Goal: Task Accomplishment & Management: Use online tool/utility

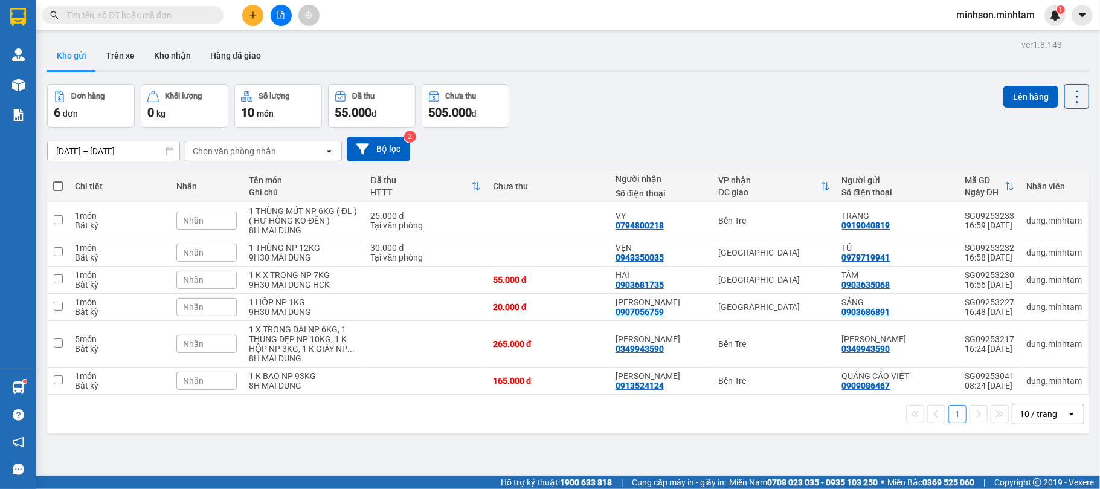
scroll to position [56, 0]
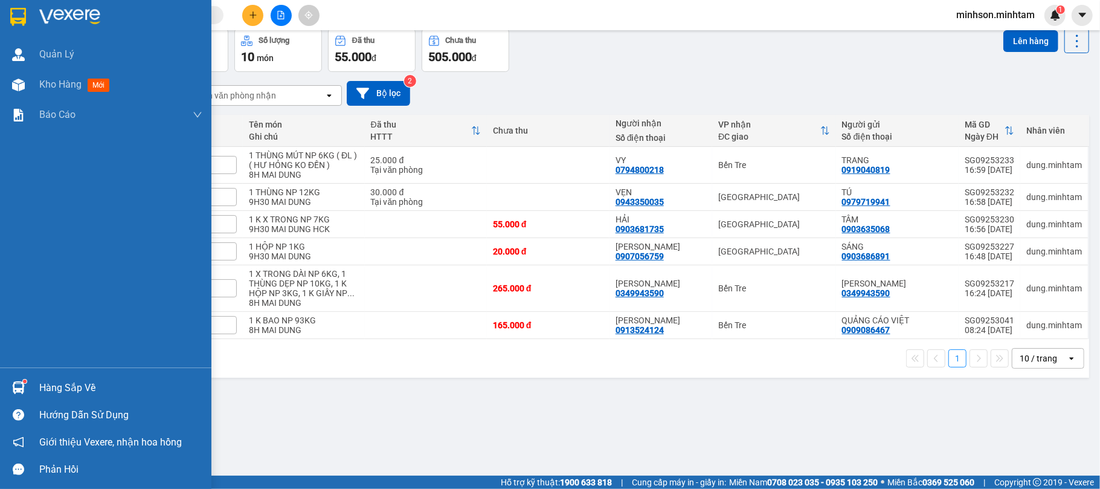
drag, startPoint x: 54, startPoint y: 384, endPoint x: 59, endPoint y: 375, distance: 10.8
click at [56, 383] on div "Hàng sắp về" at bounding box center [120, 388] width 163 height 18
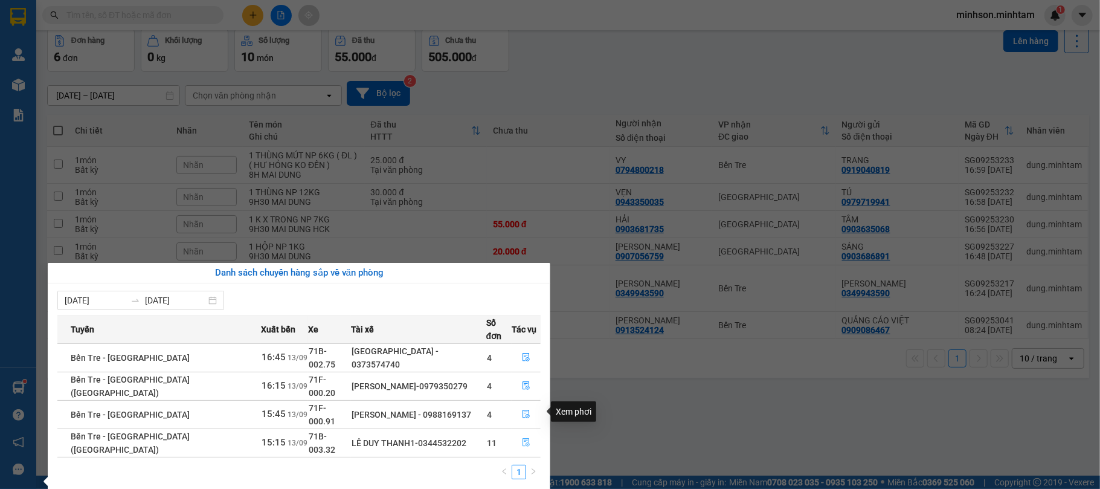
click at [528, 433] on button "button" at bounding box center [526, 442] width 28 height 19
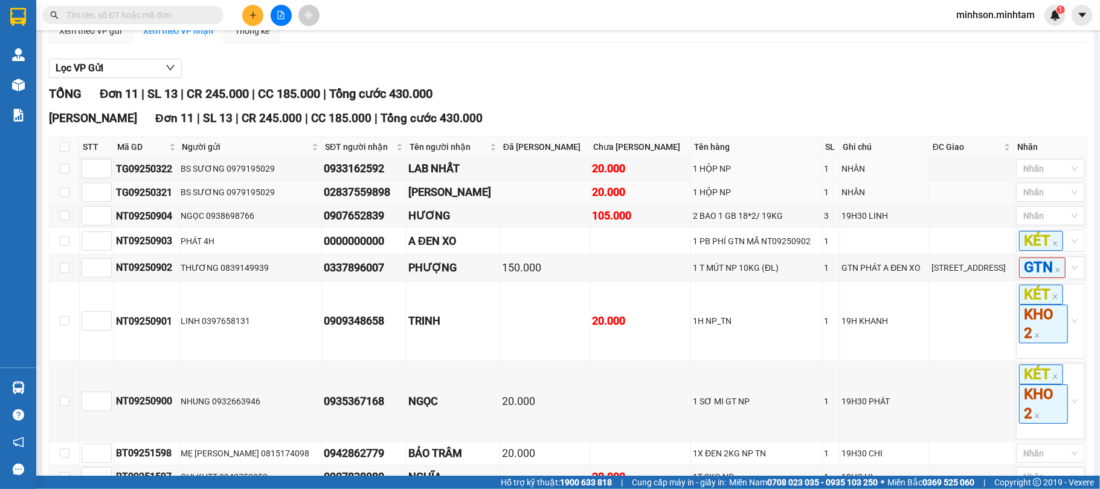
scroll to position [115, 0]
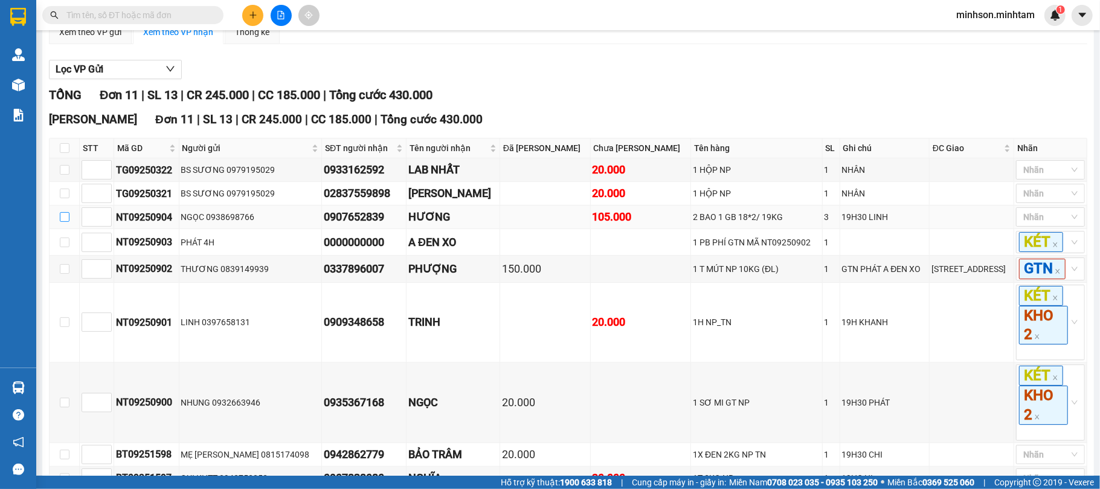
click at [68, 222] on input "checkbox" at bounding box center [65, 217] width 10 height 10
checkbox input "true"
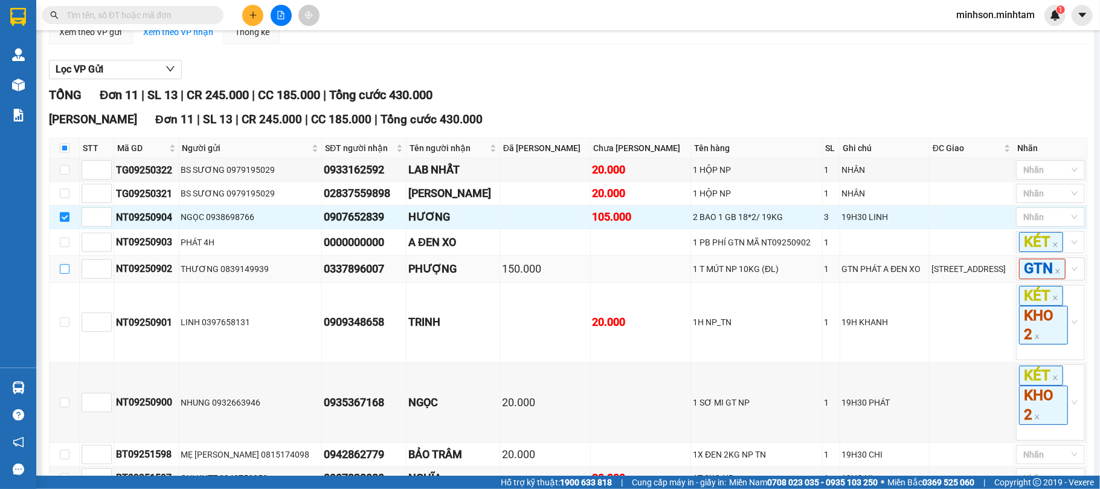
click at [60, 274] on input "checkbox" at bounding box center [65, 269] width 10 height 10
checkbox input "true"
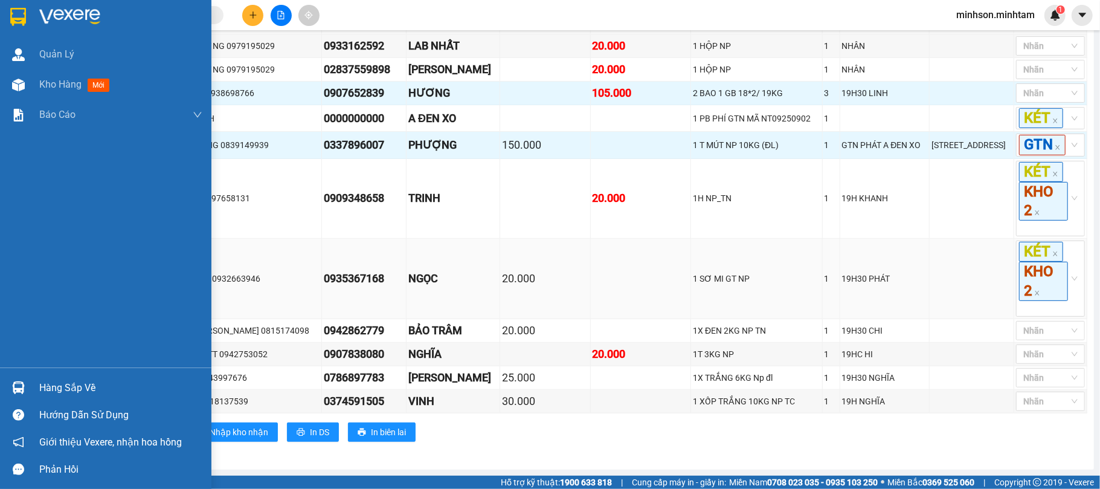
scroll to position [276, 0]
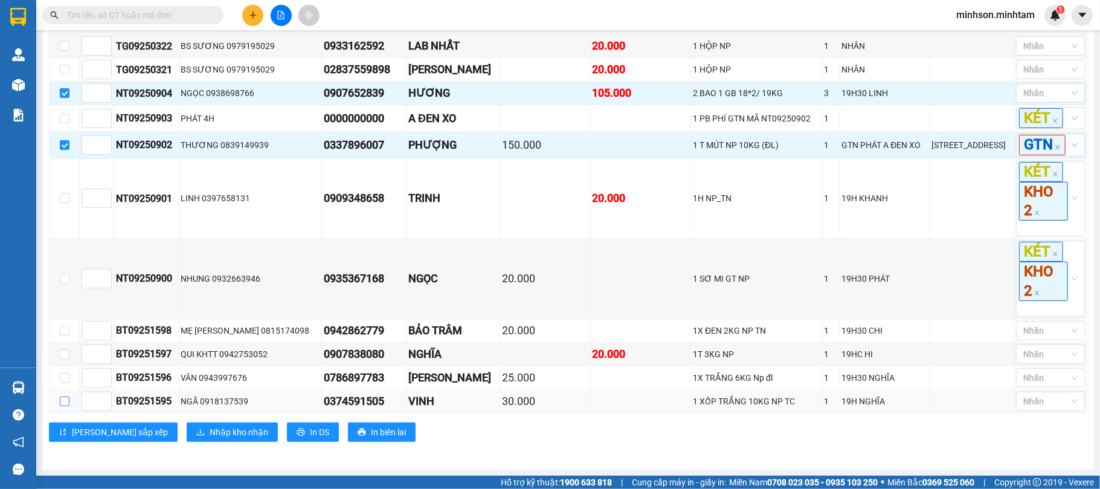
click at [68, 405] on input "checkbox" at bounding box center [65, 401] width 10 height 10
checkbox input "true"
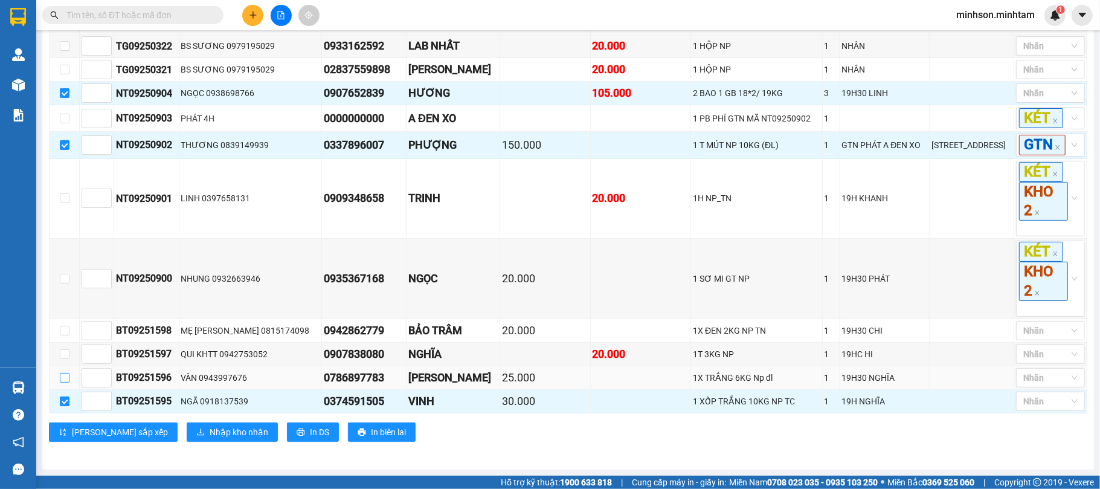
click at [68, 380] on input "checkbox" at bounding box center [65, 378] width 10 height 10
checkbox input "true"
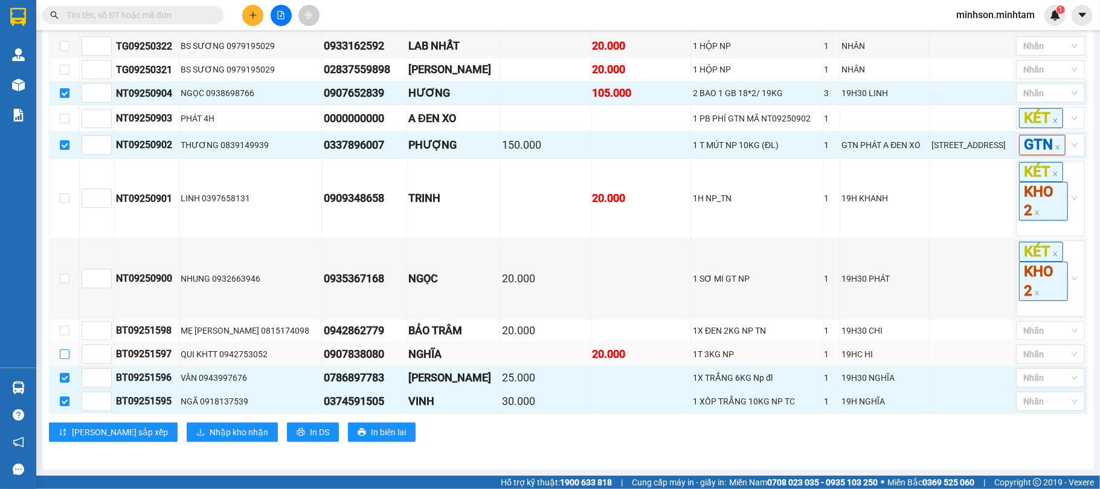
click at [66, 359] on label at bounding box center [65, 353] width 10 height 13
click at [66, 359] on input "checkbox" at bounding box center [65, 354] width 10 height 10
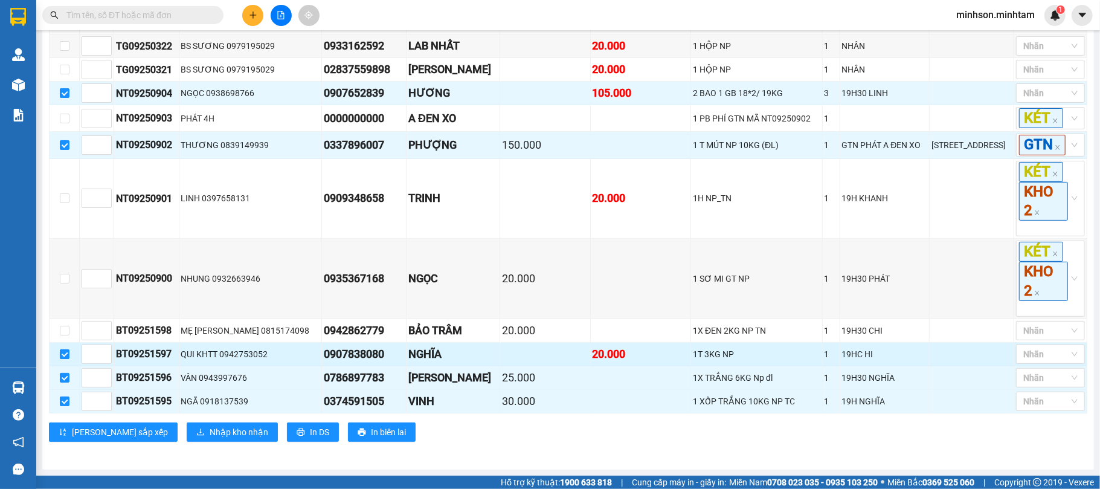
click at [66, 358] on label at bounding box center [65, 353] width 10 height 13
click at [66, 358] on input "checkbox" at bounding box center [65, 354] width 10 height 10
checkbox input "false"
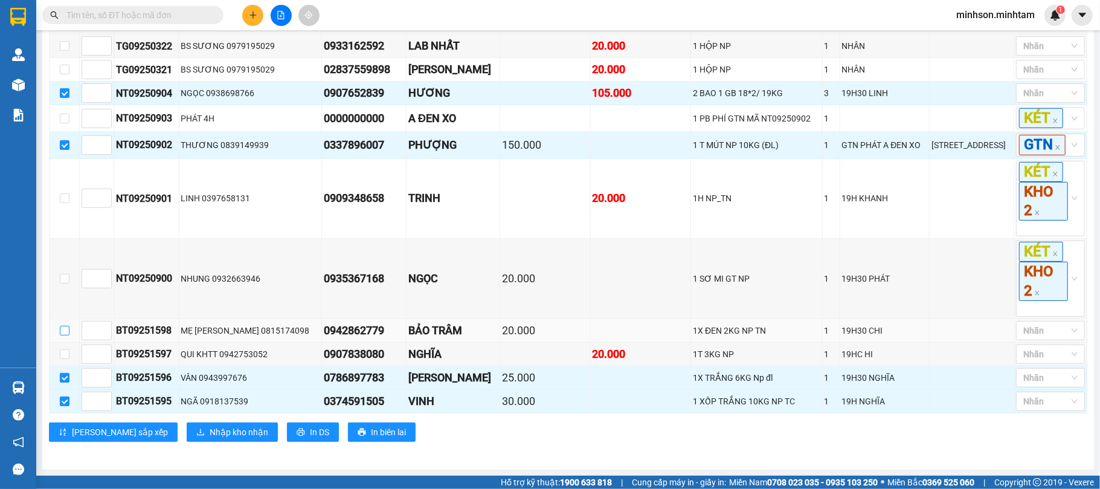
drag, startPoint x: 66, startPoint y: 325, endPoint x: 68, endPoint y: 336, distance: 10.9
click at [66, 327] on input "checkbox" at bounding box center [65, 331] width 10 height 10
checkbox input "true"
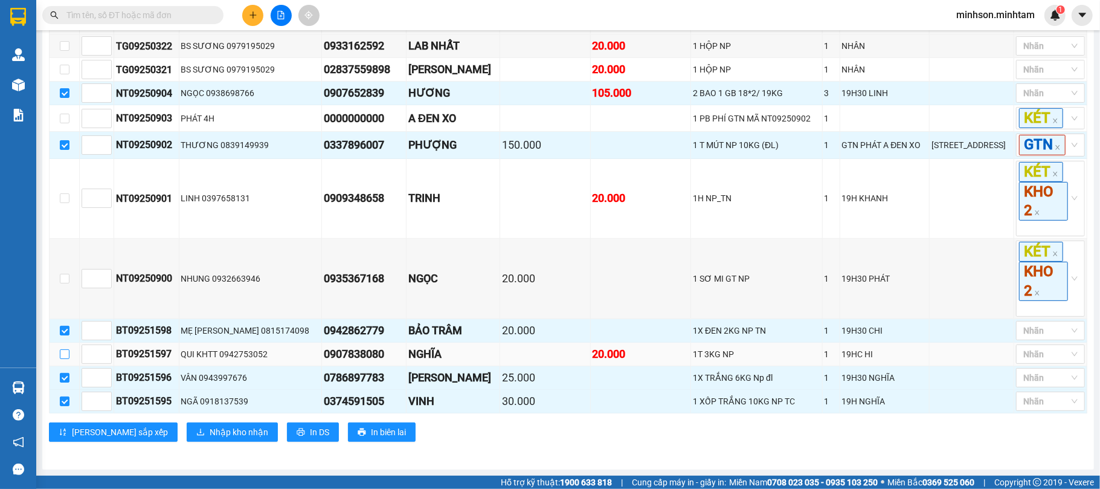
click at [65, 352] on input "checkbox" at bounding box center [65, 354] width 10 height 10
checkbox input "true"
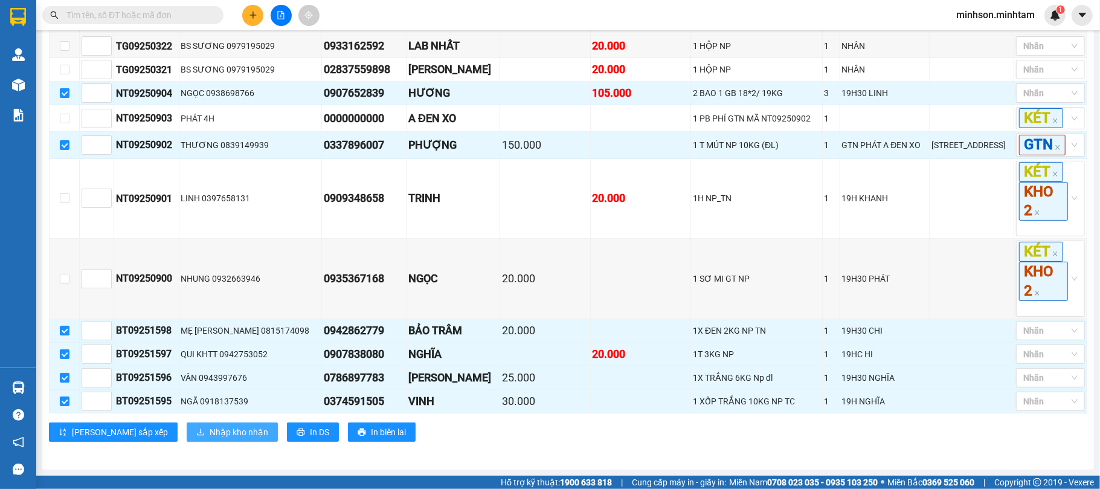
click at [210, 436] on span "Nhập kho nhận" at bounding box center [239, 431] width 59 height 13
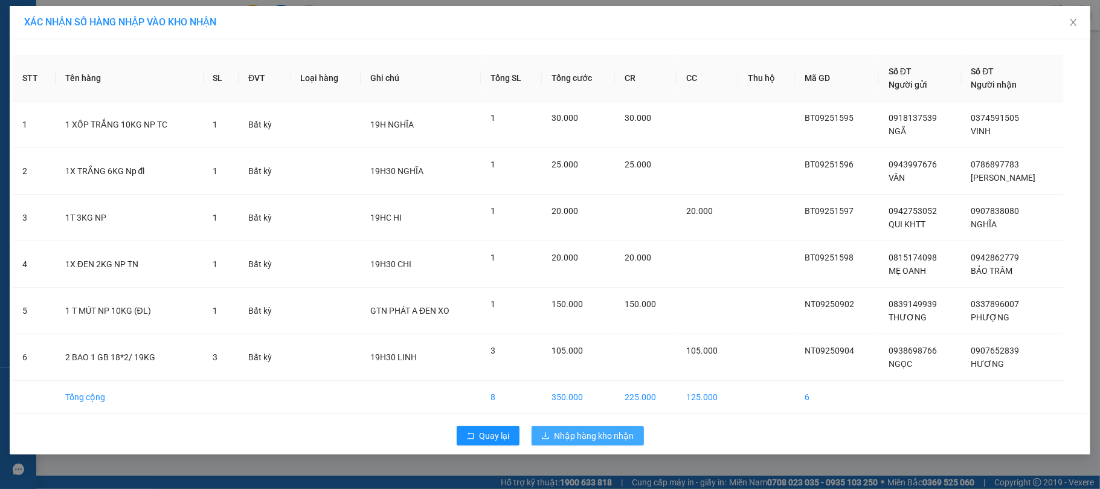
click at [617, 433] on span "Nhập hàng kho nhận" at bounding box center [595, 435] width 80 height 13
